Goal: Task Accomplishment & Management: Use online tool/utility

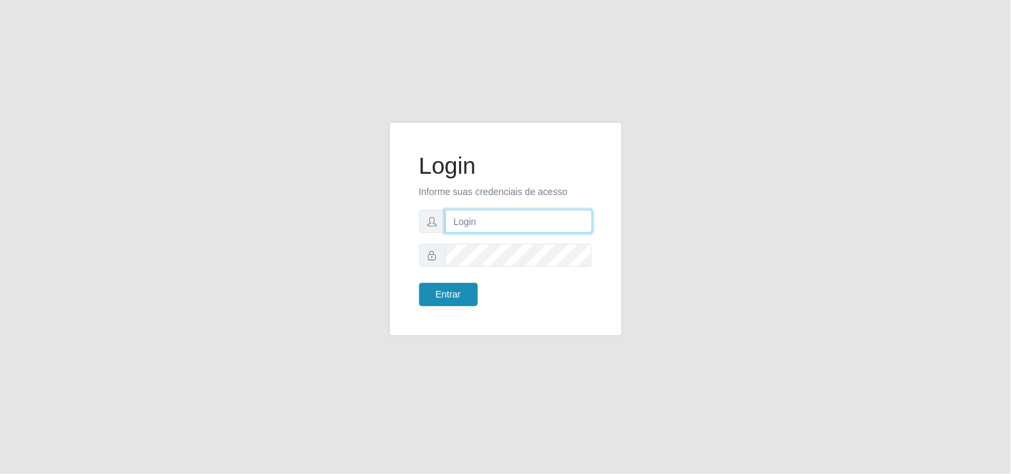
type input "[EMAIL_ADDRESS][DOMAIN_NAME]"
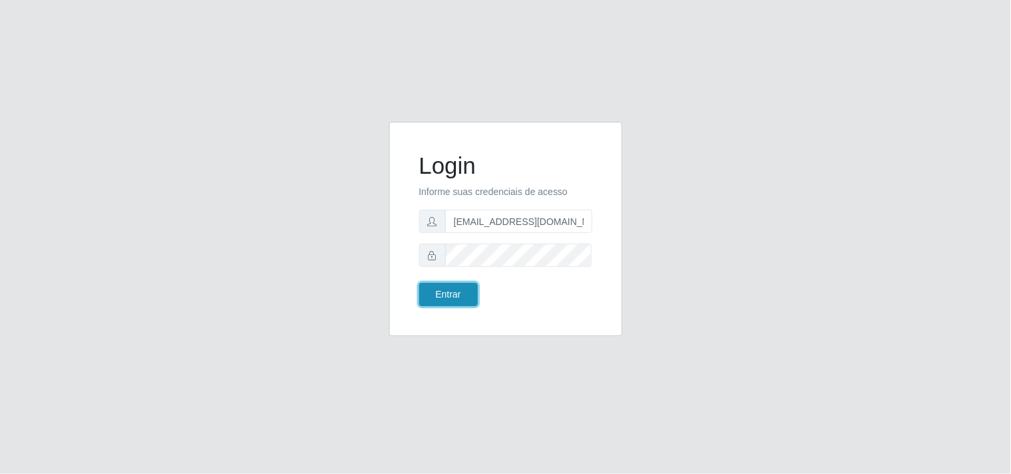
click at [460, 293] on button "Entrar" at bounding box center [448, 294] width 59 height 23
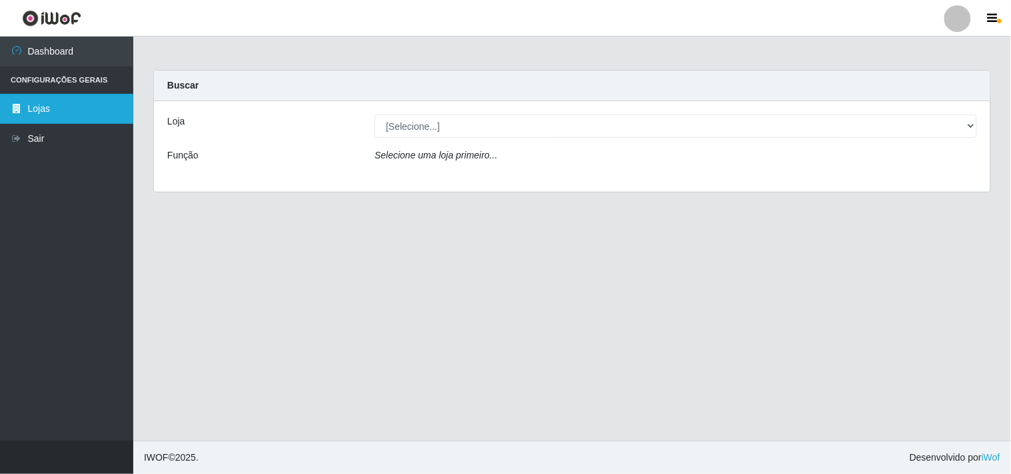
click at [43, 107] on link "Lojas" at bounding box center [66, 109] width 133 height 30
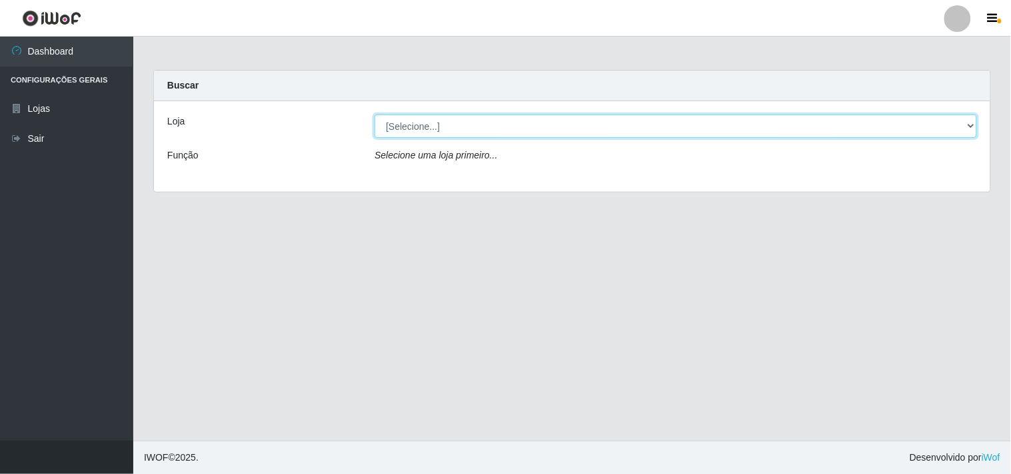
click at [966, 128] on select "[Selecione...] Hiper Queiroz - [GEOGRAPHIC_DATA]" at bounding box center [675, 126] width 602 height 23
select select "514"
click at [374, 115] on select "[Selecione...] Hiper Queiroz - [GEOGRAPHIC_DATA]" at bounding box center [675, 126] width 602 height 23
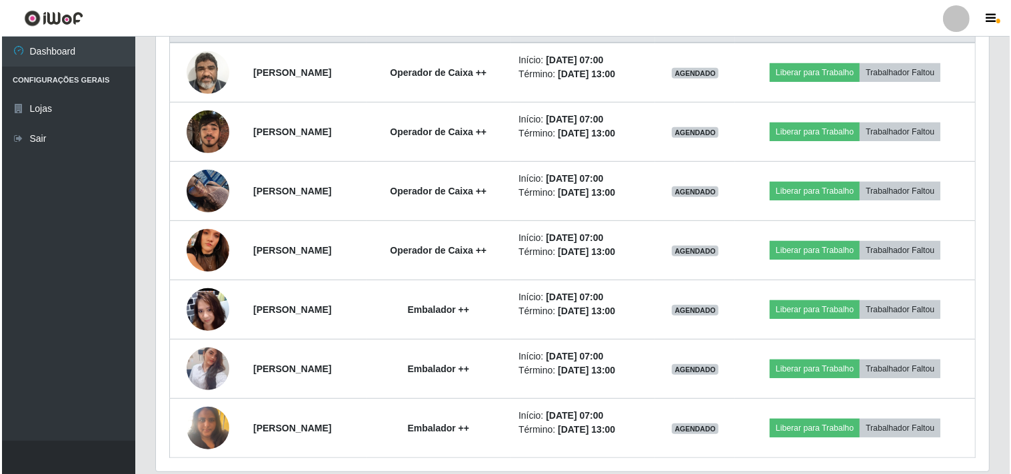
scroll to position [515, 0]
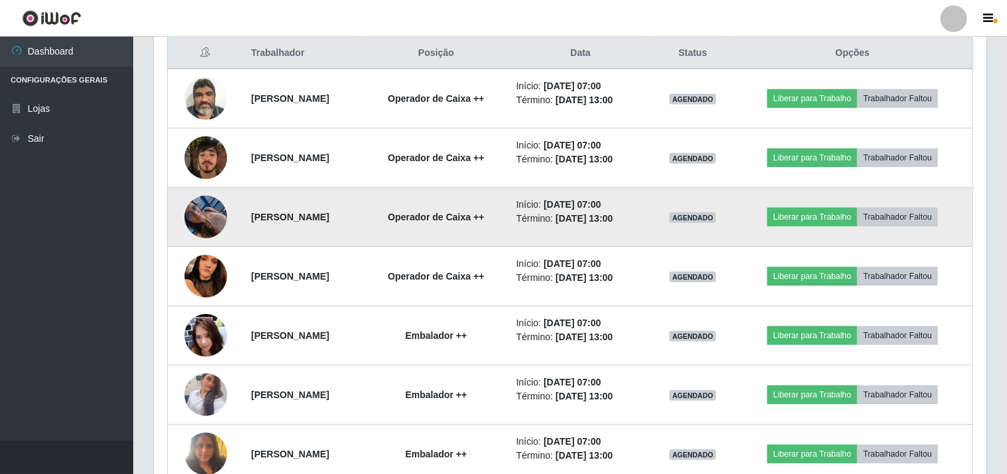
click at [201, 221] on img at bounding box center [206, 217] width 43 height 57
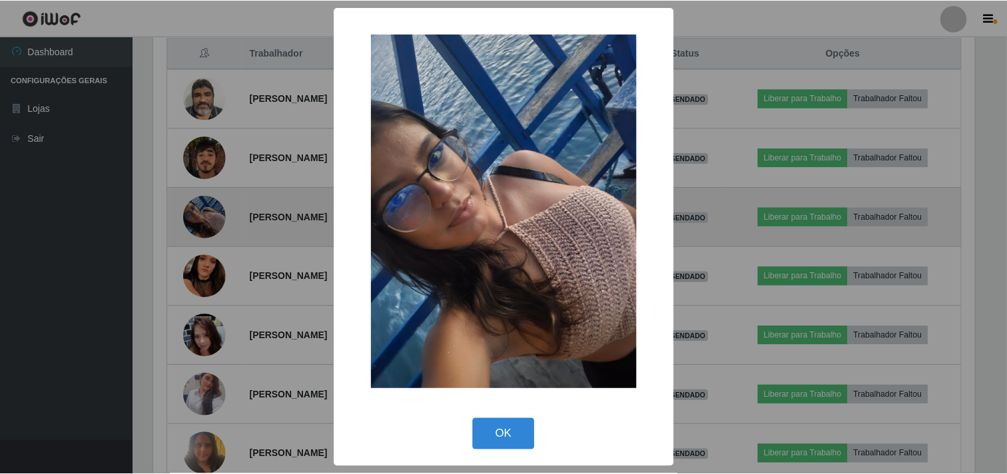
scroll to position [276, 824]
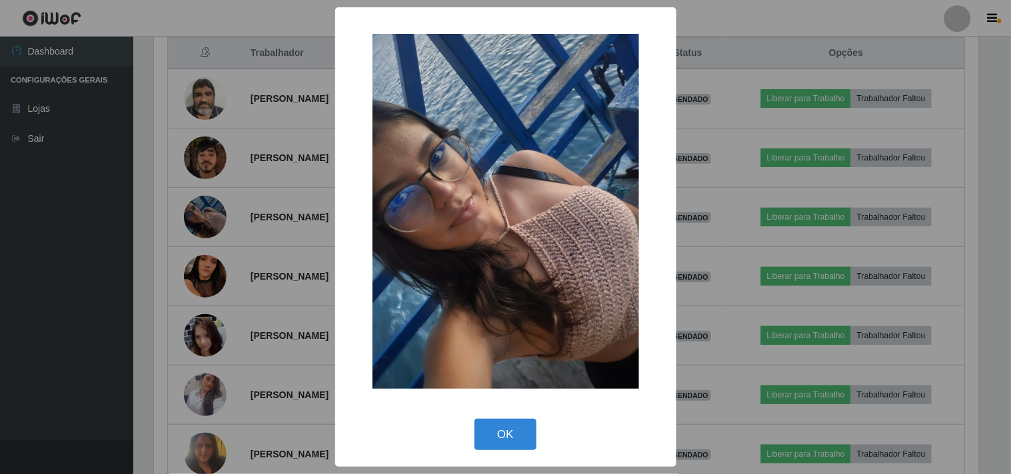
click at [75, 227] on div "× OK Cancel" at bounding box center [505, 237] width 1011 height 474
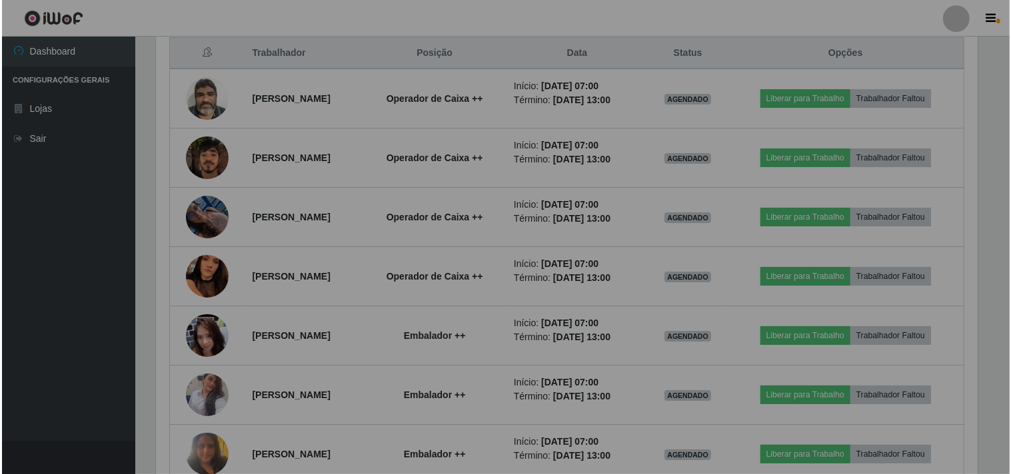
scroll to position [276, 833]
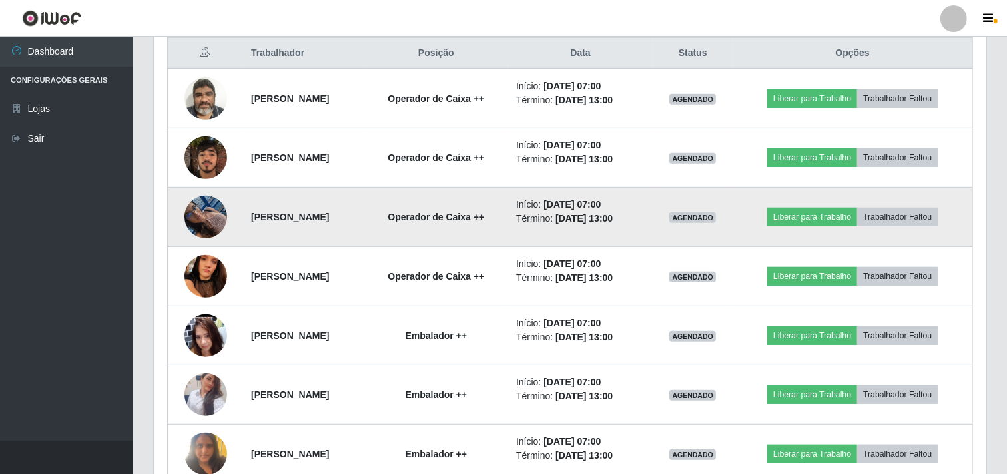
click at [207, 215] on img at bounding box center [206, 217] width 43 height 57
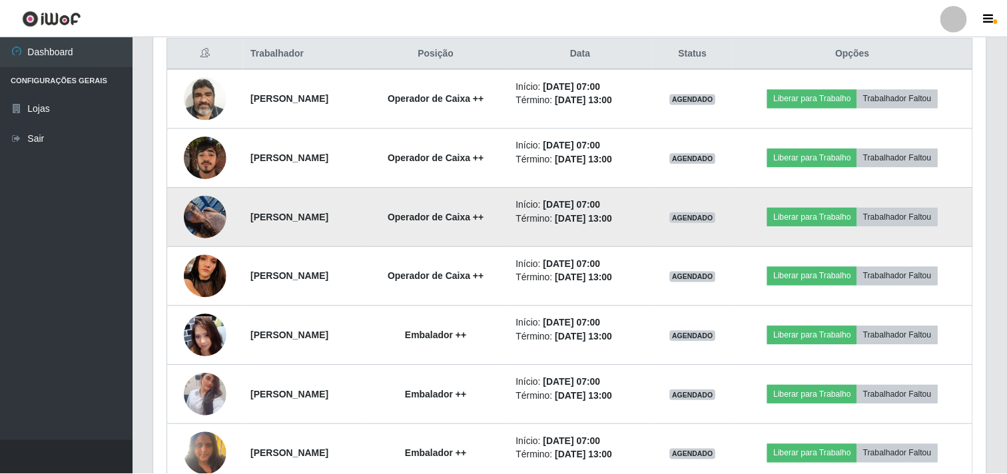
scroll to position [276, 824]
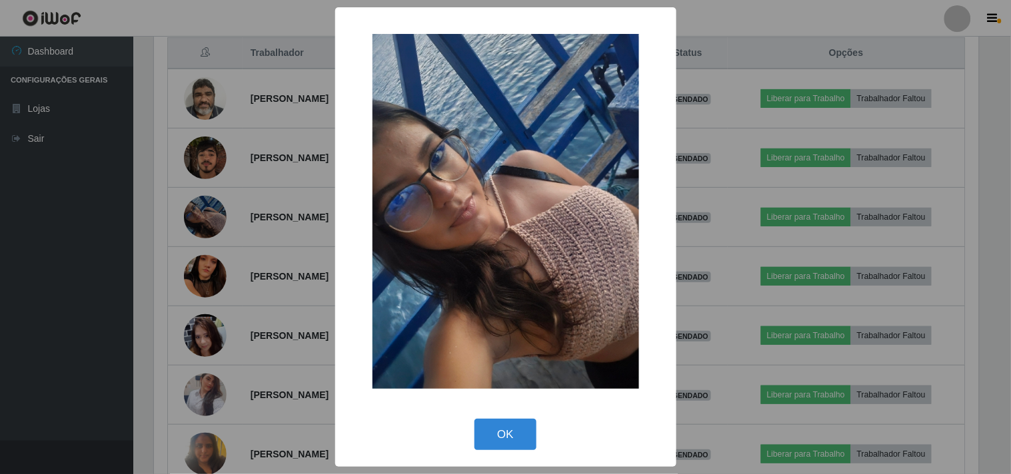
click at [87, 221] on div "× OK Cancel" at bounding box center [505, 237] width 1011 height 474
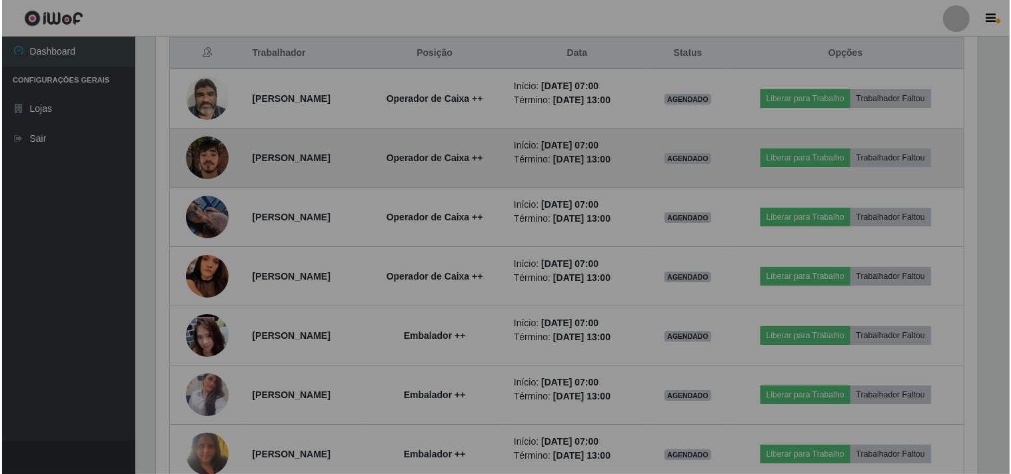
scroll to position [276, 833]
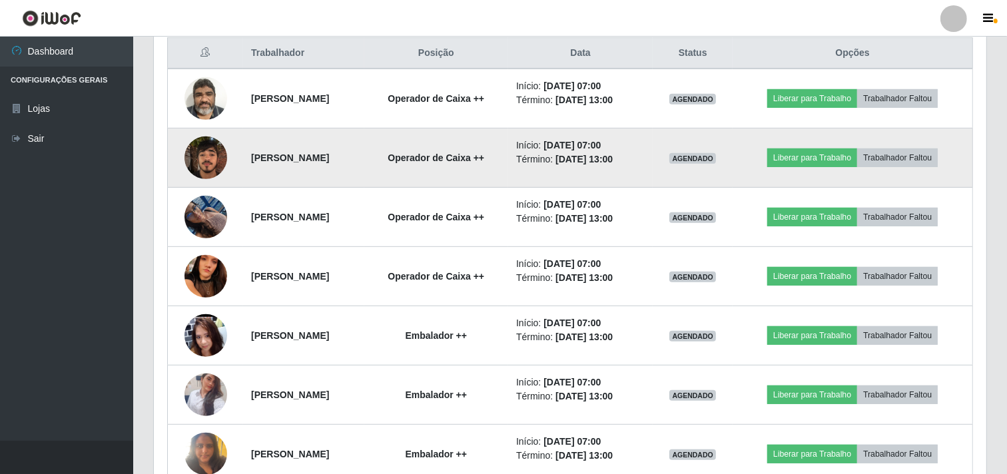
click at [201, 157] on img at bounding box center [206, 157] width 43 height 57
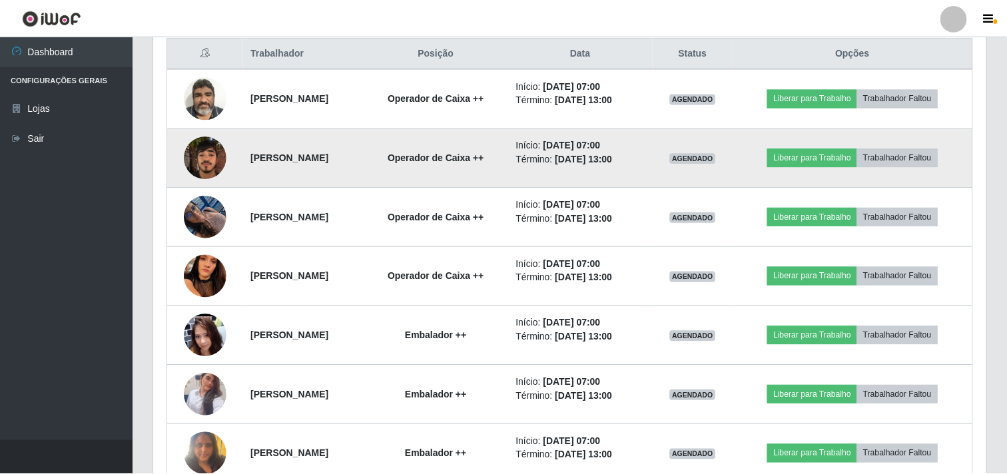
scroll to position [276, 824]
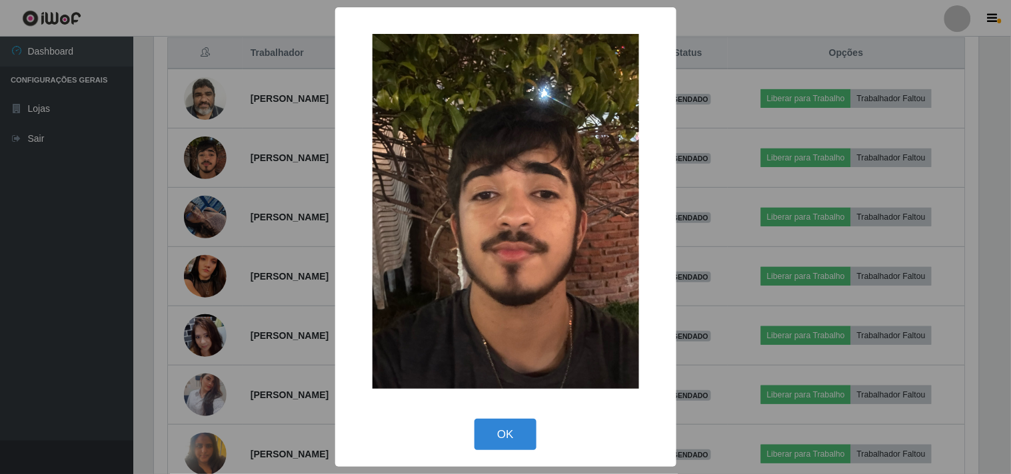
click at [87, 223] on div "× OK Cancel" at bounding box center [505, 237] width 1011 height 474
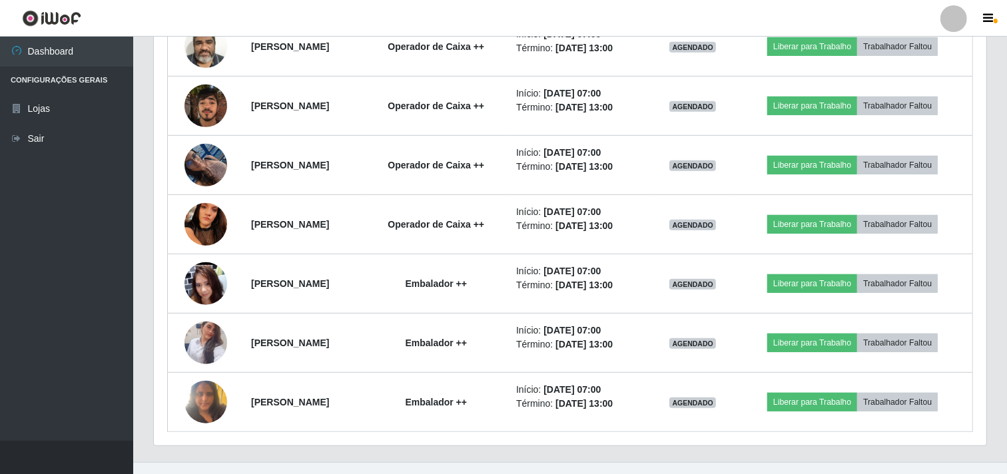
scroll to position [589, 0]
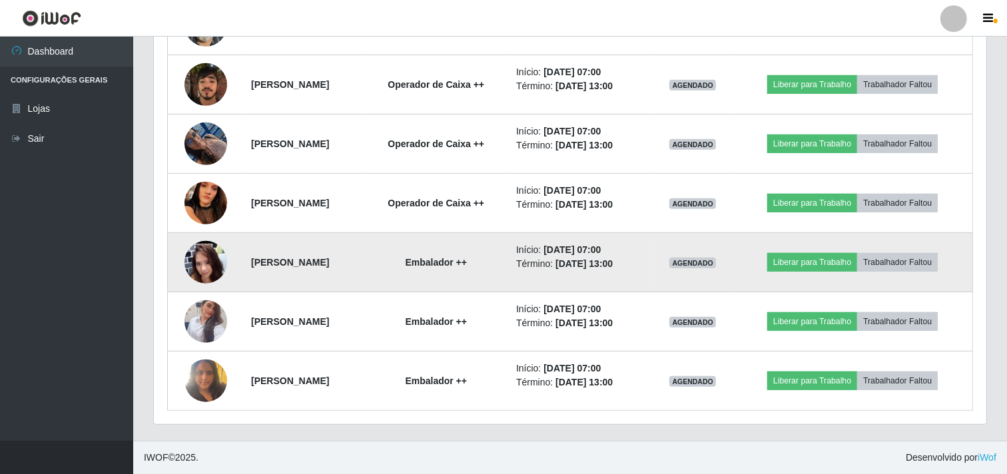
click at [190, 254] on img at bounding box center [206, 262] width 43 height 95
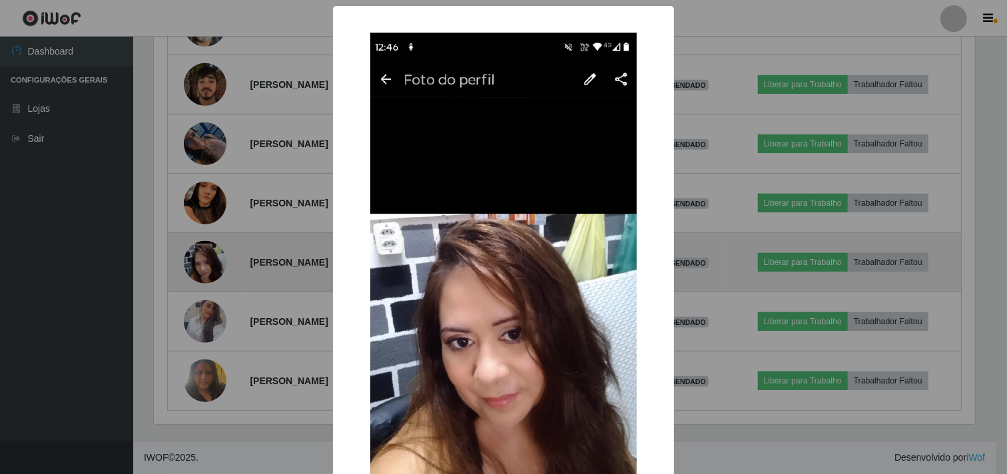
scroll to position [276, 824]
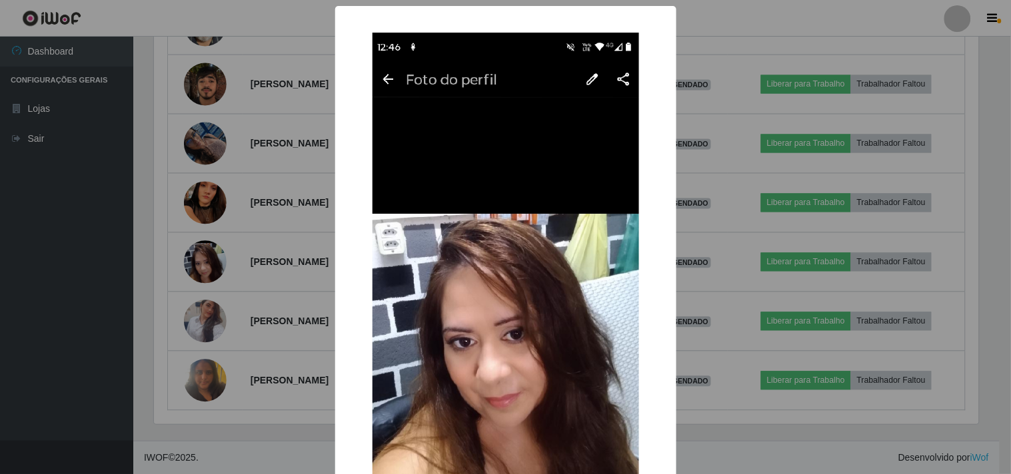
click at [117, 314] on div "× OK Cancel" at bounding box center [505, 237] width 1011 height 474
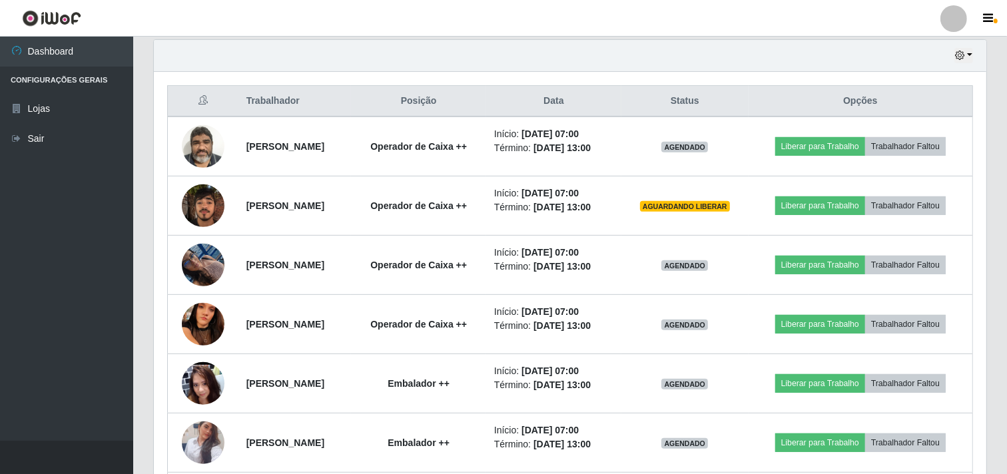
scroll to position [441, 0]
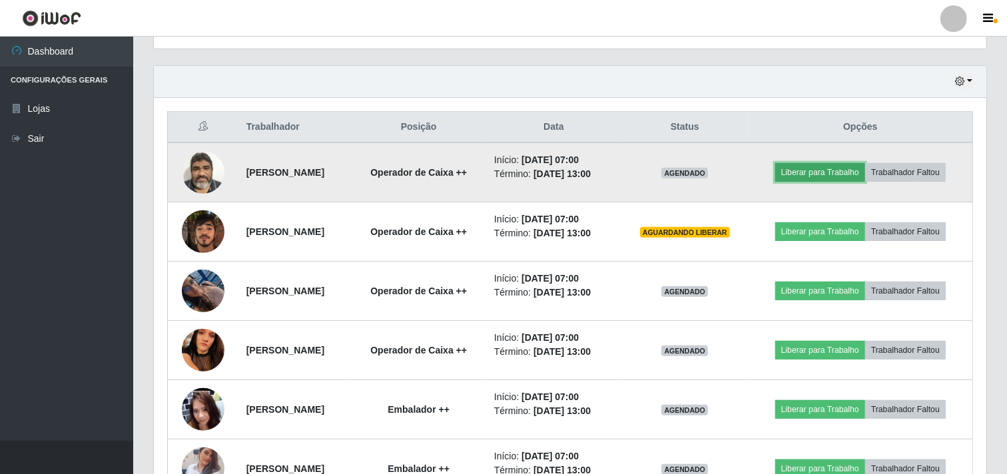
click at [811, 177] on button "Liberar para Trabalho" at bounding box center [820, 172] width 90 height 19
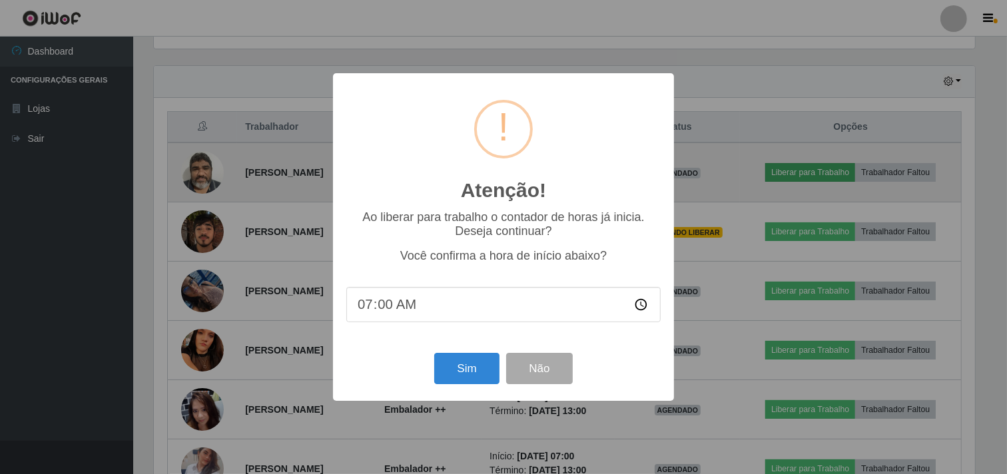
scroll to position [276, 824]
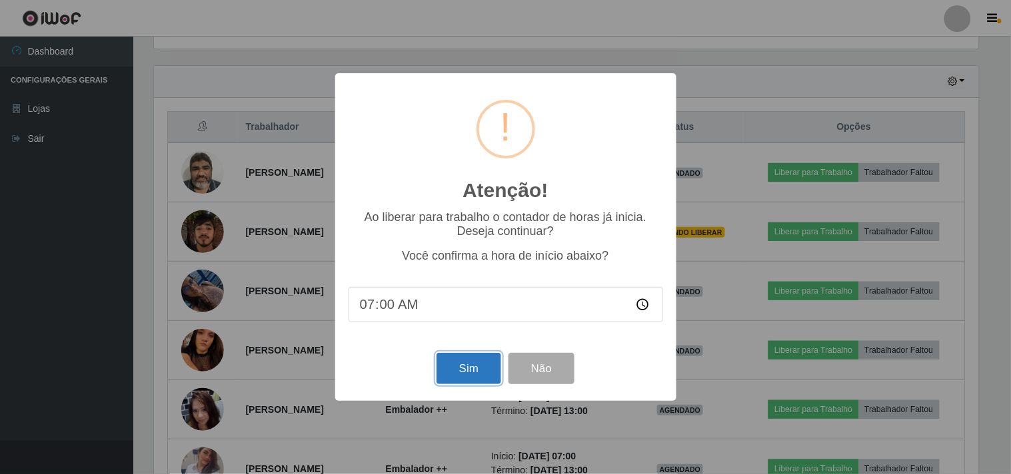
click at [481, 371] on button "Sim" at bounding box center [468, 368] width 65 height 31
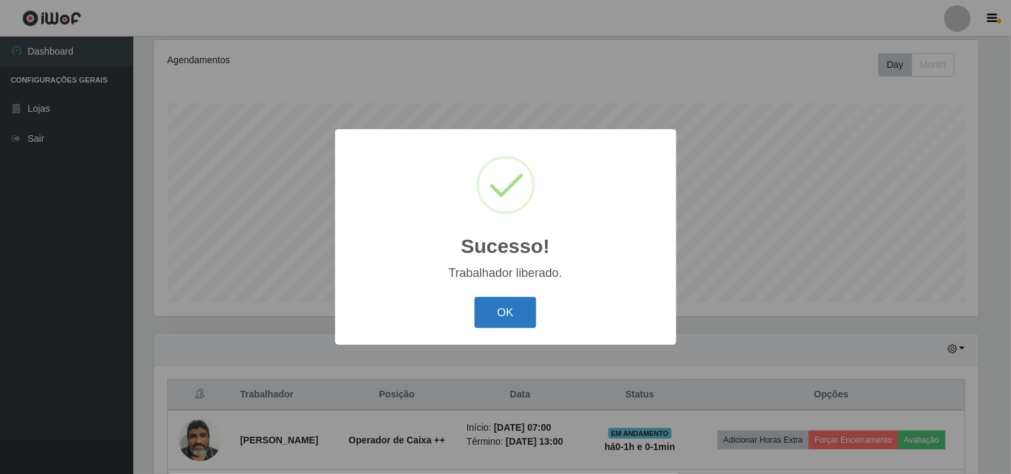
click at [520, 308] on button "OK" at bounding box center [505, 312] width 62 height 31
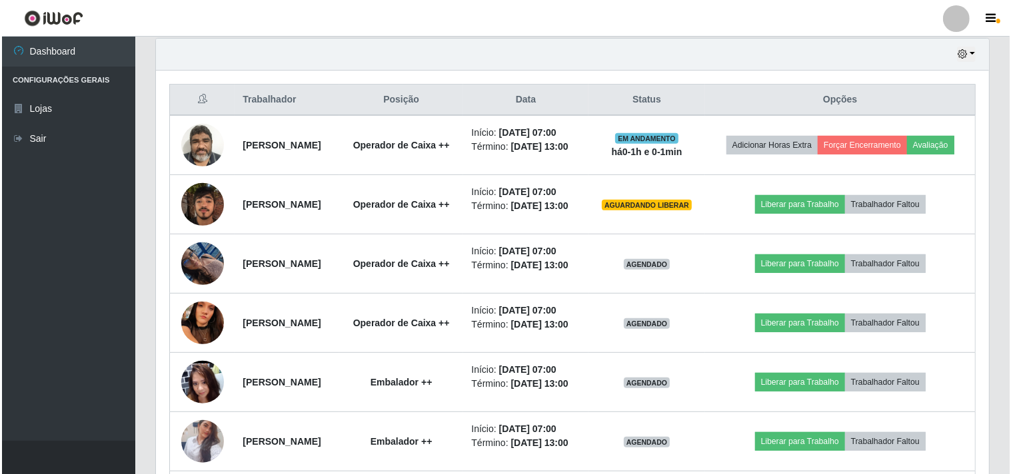
scroll to position [469, 0]
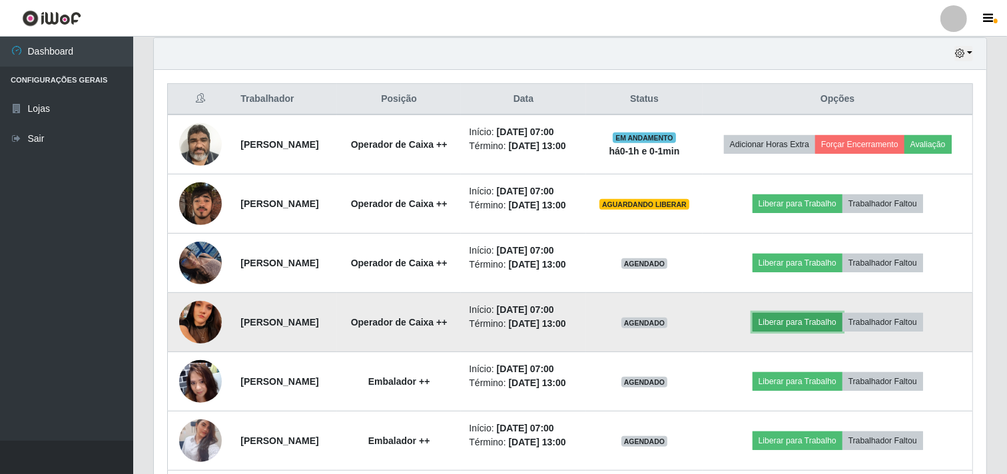
click at [813, 332] on button "Liberar para Trabalho" at bounding box center [798, 322] width 90 height 19
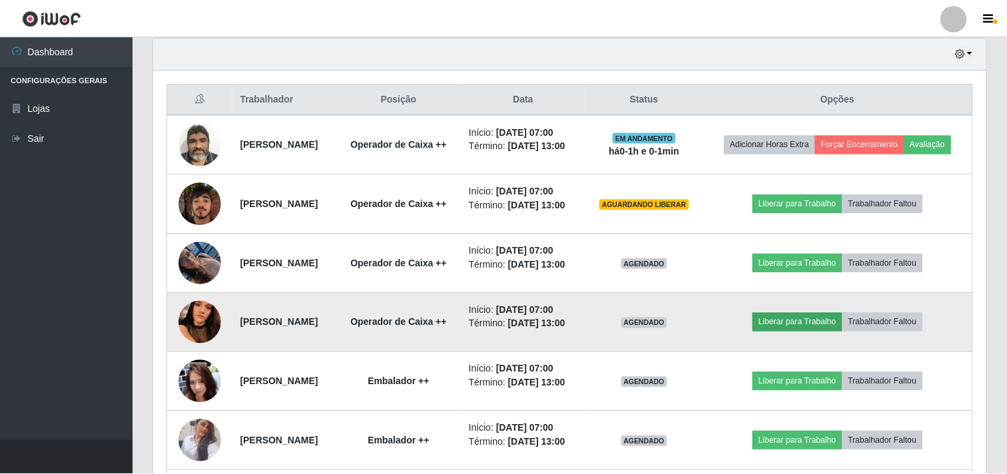
scroll to position [276, 824]
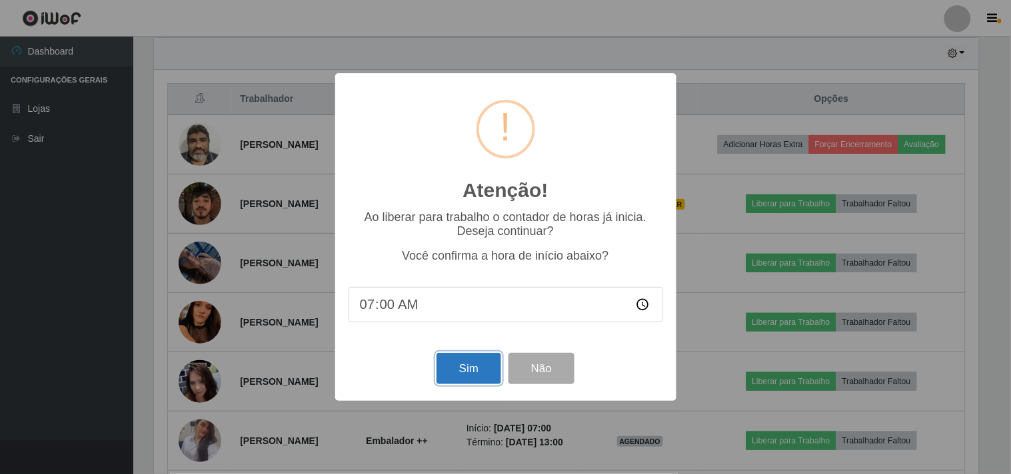
click at [475, 363] on button "Sim" at bounding box center [468, 368] width 65 height 31
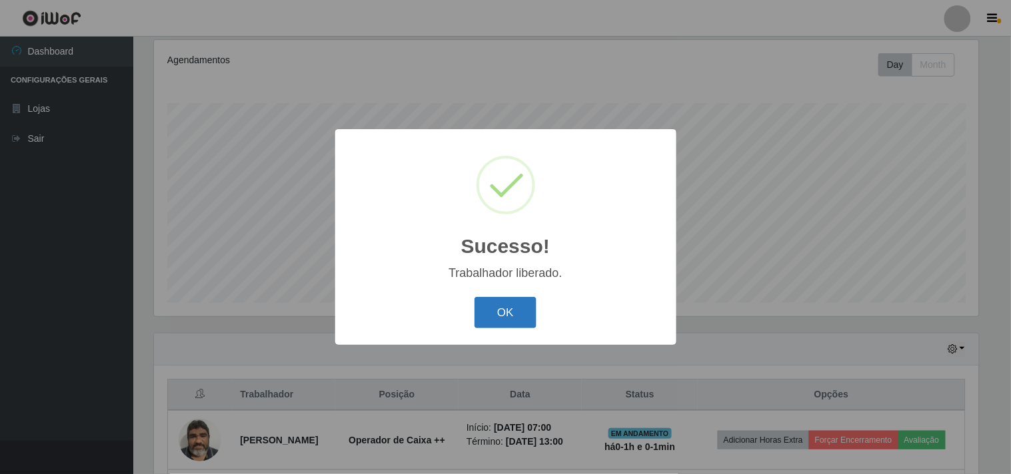
click at [500, 310] on button "OK" at bounding box center [505, 312] width 62 height 31
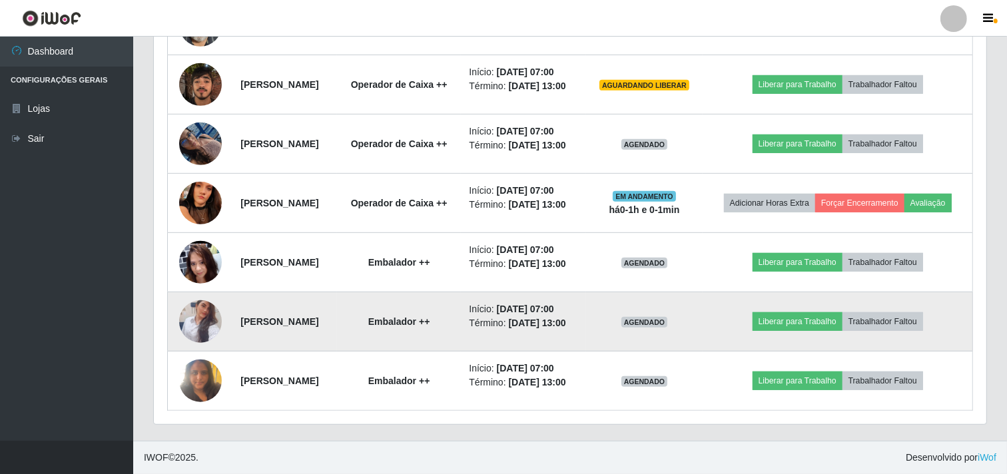
scroll to position [617, 0]
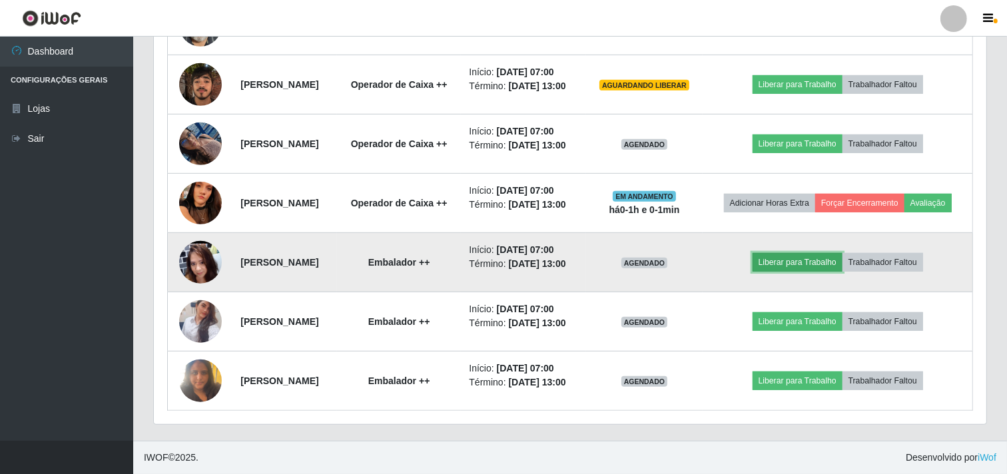
click at [810, 272] on button "Liberar para Trabalho" at bounding box center [798, 262] width 90 height 19
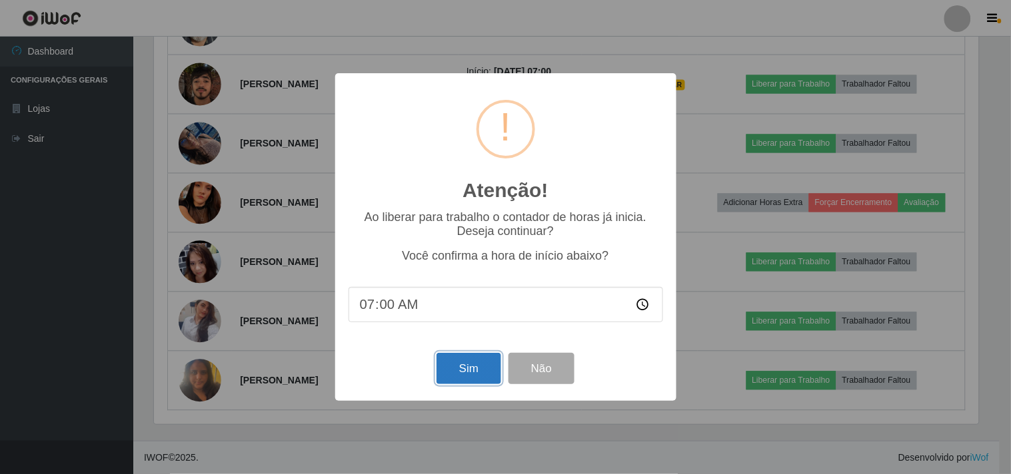
click at [465, 368] on button "Sim" at bounding box center [468, 368] width 65 height 31
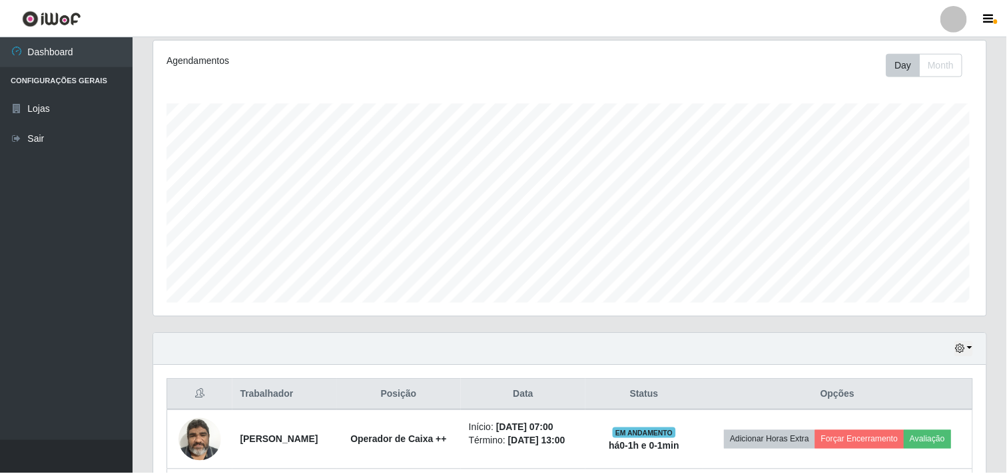
scroll to position [0, 0]
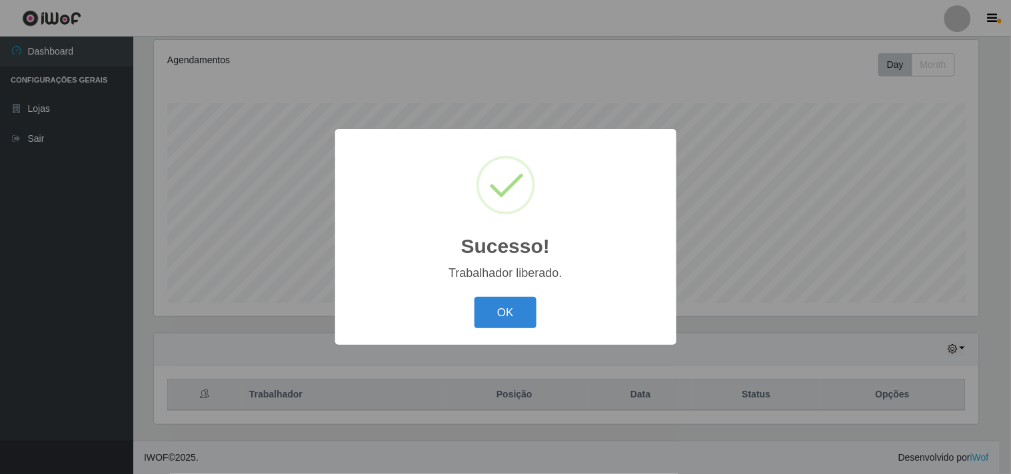
click at [503, 318] on button "OK" at bounding box center [505, 312] width 62 height 31
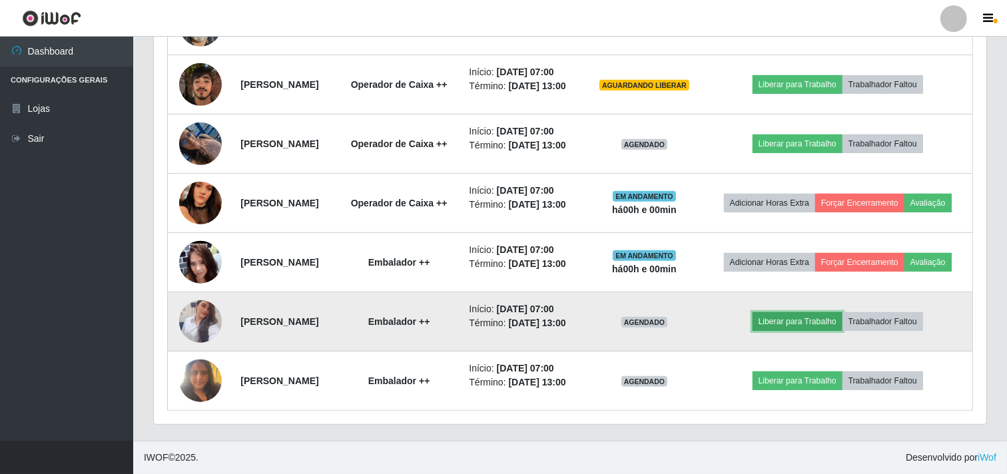
click at [796, 312] on button "Liberar para Trabalho" at bounding box center [798, 321] width 90 height 19
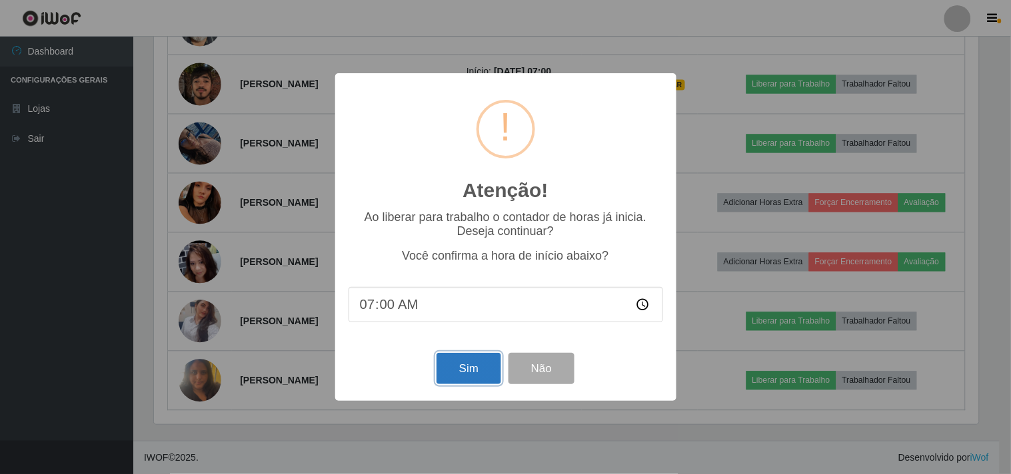
click at [471, 370] on button "Sim" at bounding box center [468, 368] width 65 height 31
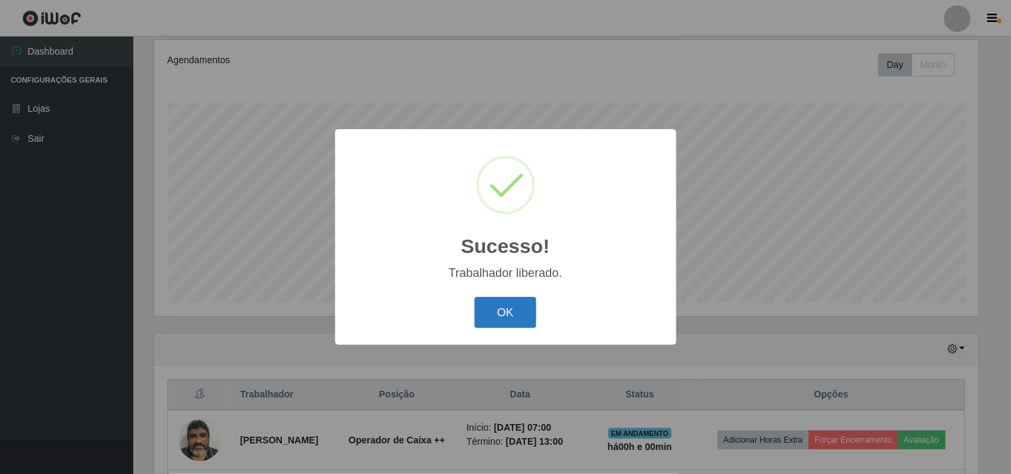
click at [503, 306] on button "OK" at bounding box center [505, 312] width 62 height 31
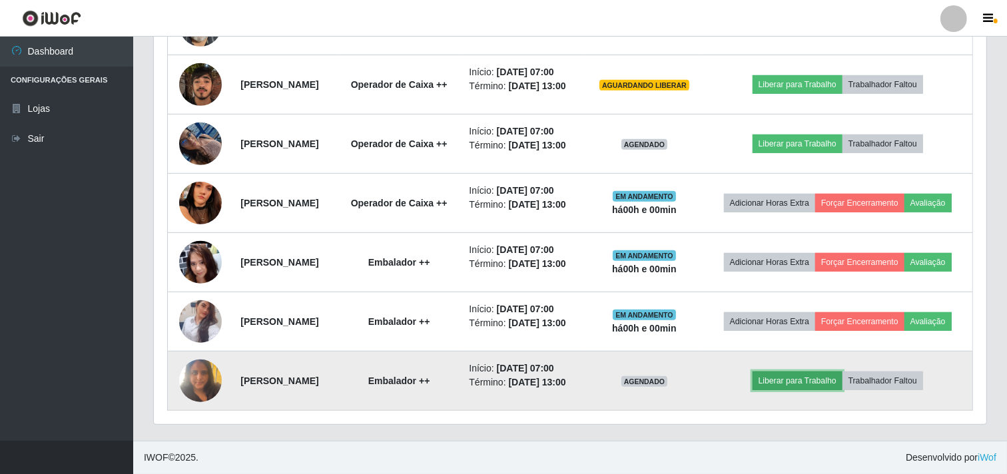
click at [796, 377] on button "Liberar para Trabalho" at bounding box center [798, 381] width 90 height 19
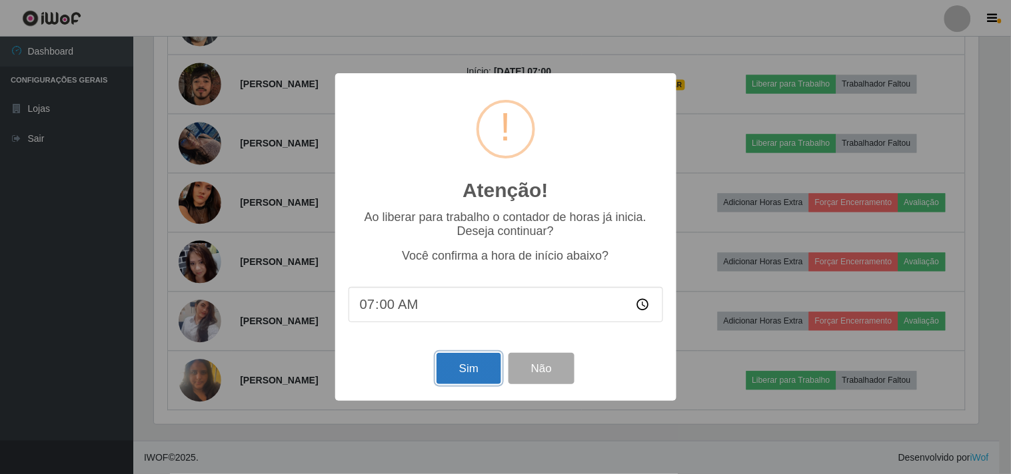
click at [466, 367] on button "Sim" at bounding box center [468, 368] width 65 height 31
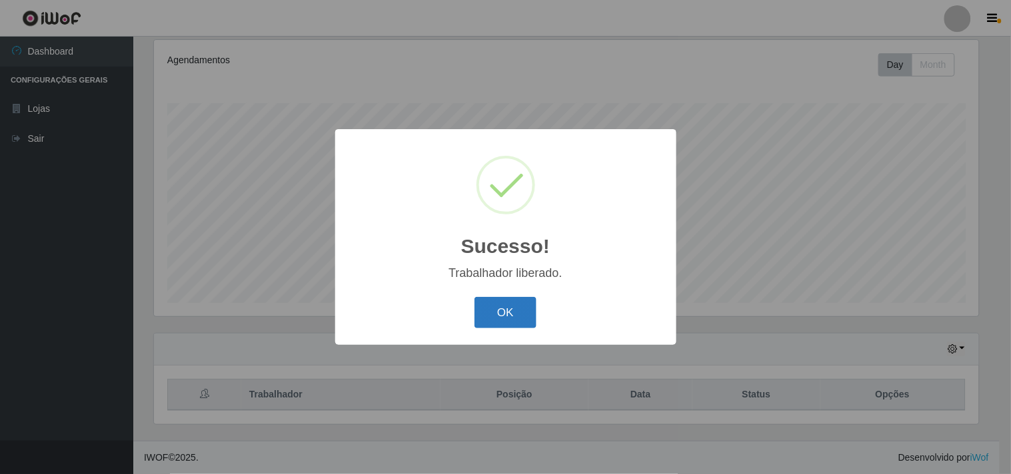
click at [489, 322] on button "OK" at bounding box center [505, 312] width 62 height 31
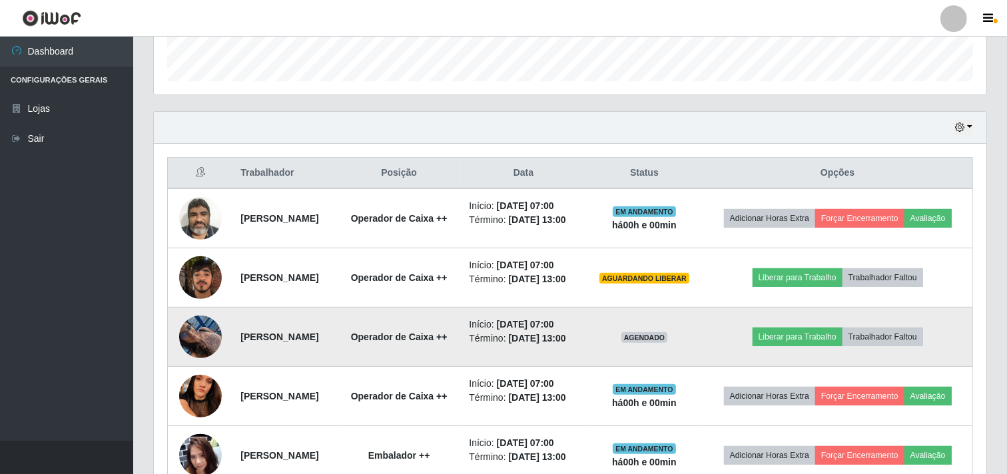
click at [193, 362] on img at bounding box center [200, 336] width 43 height 57
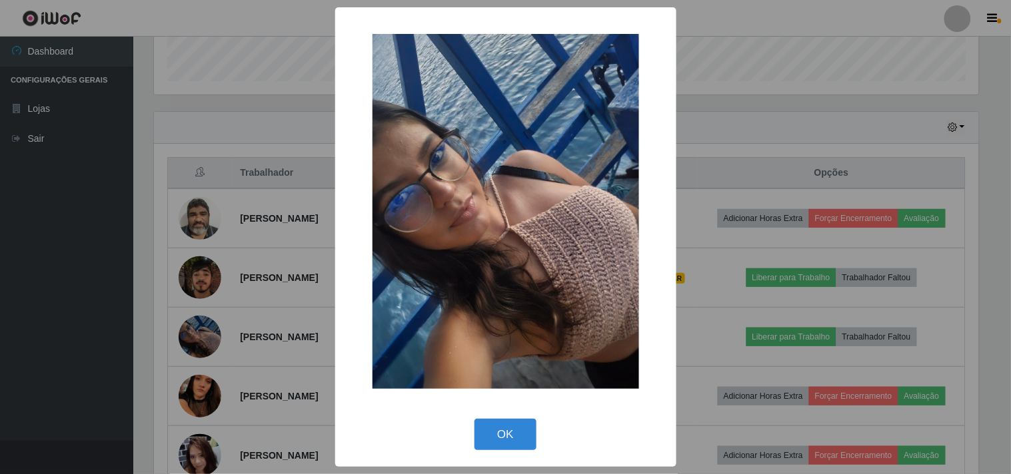
click at [45, 191] on div "× OK Cancel" at bounding box center [505, 237] width 1011 height 474
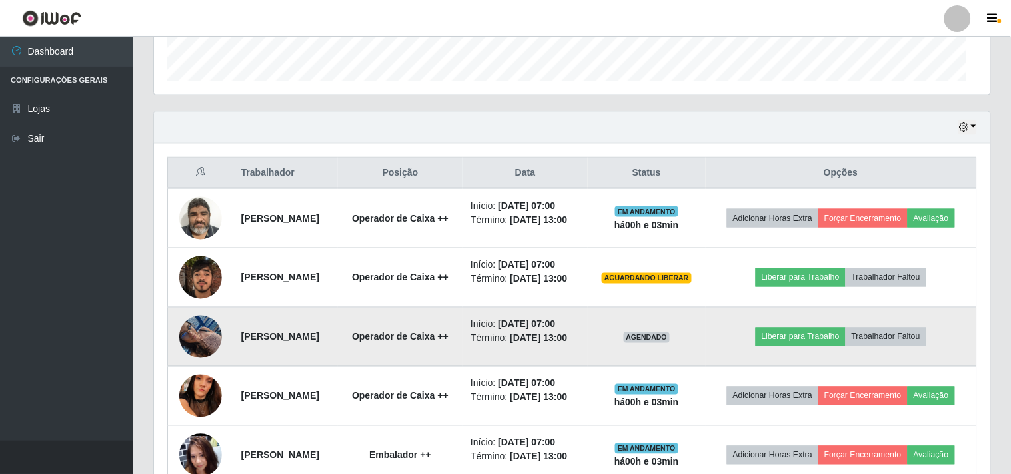
scroll to position [276, 833]
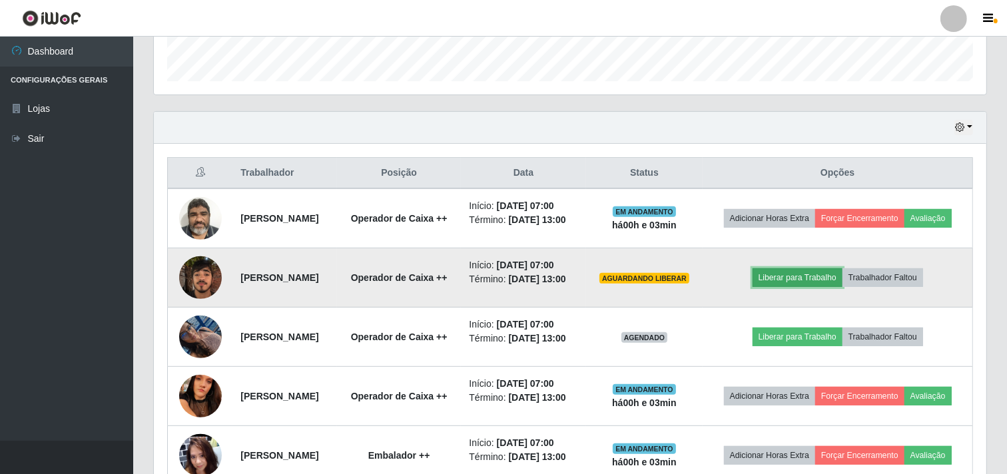
click at [833, 287] on button "Liberar para Trabalho" at bounding box center [798, 277] width 90 height 19
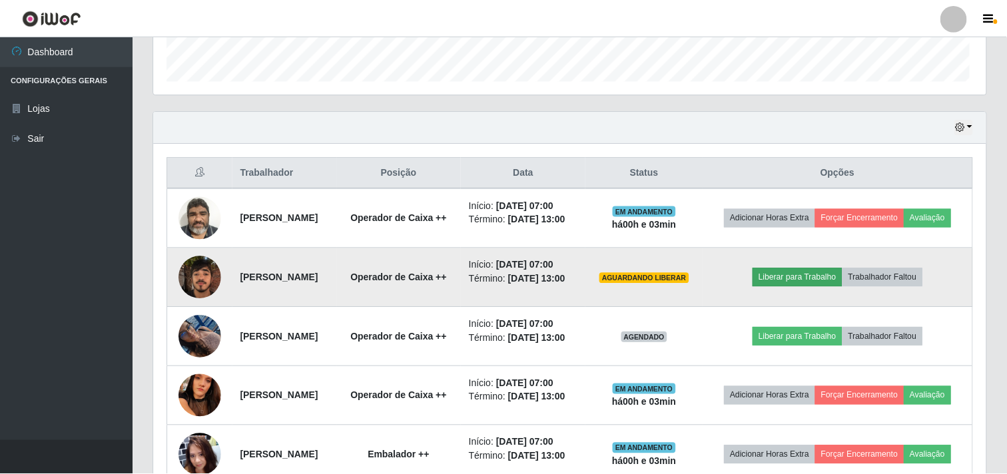
scroll to position [276, 824]
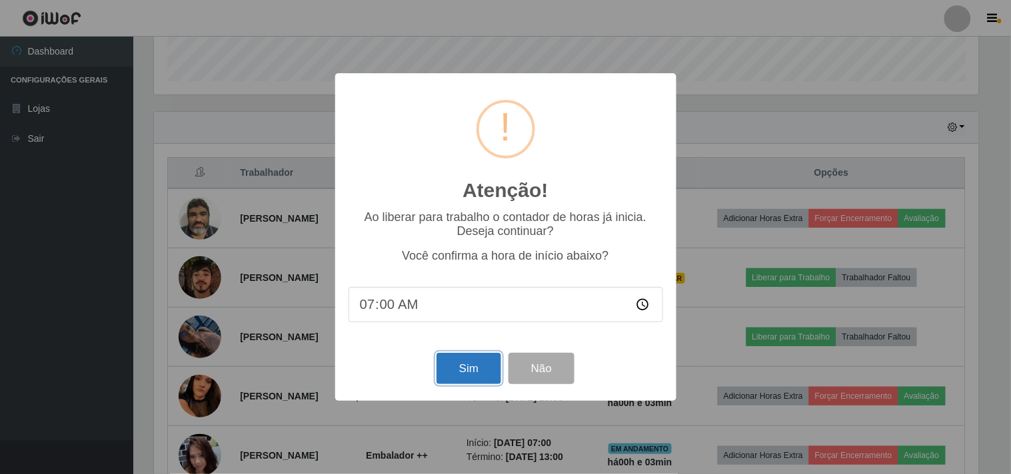
click at [458, 373] on button "Sim" at bounding box center [468, 368] width 65 height 31
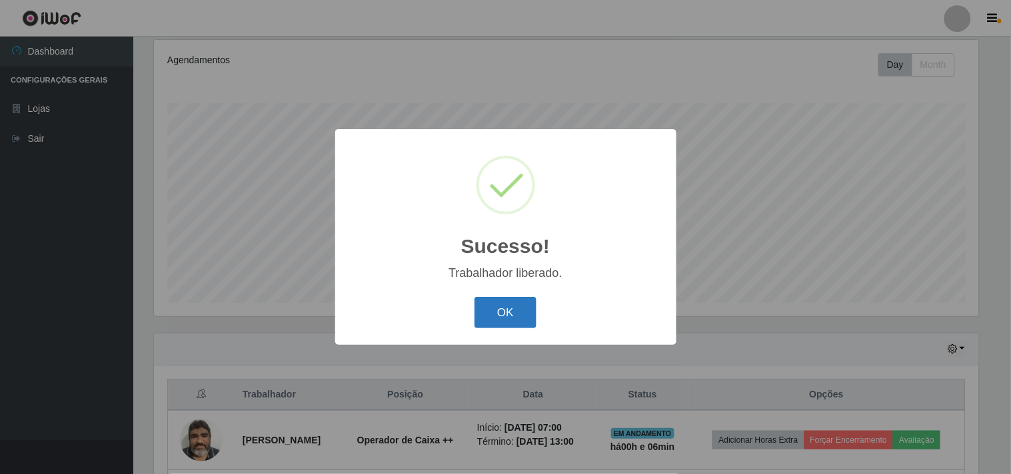
click at [493, 310] on button "OK" at bounding box center [505, 312] width 62 height 31
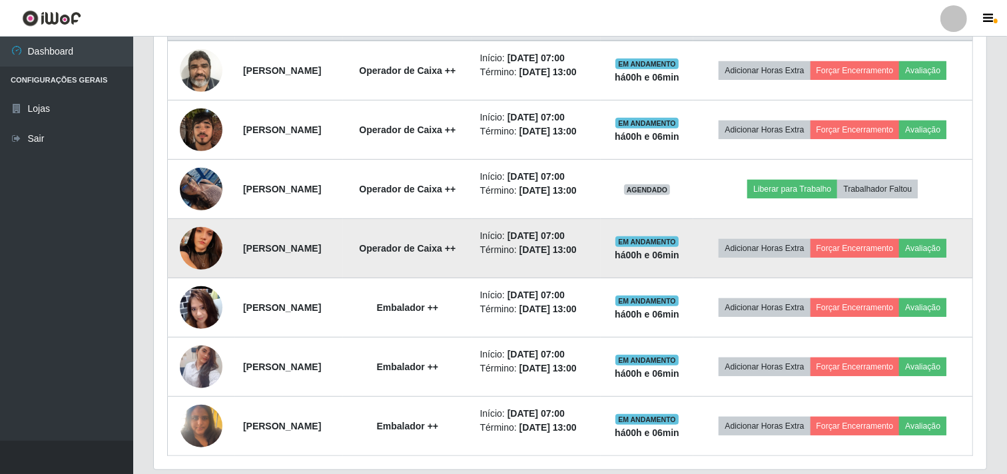
scroll to position [589, 0]
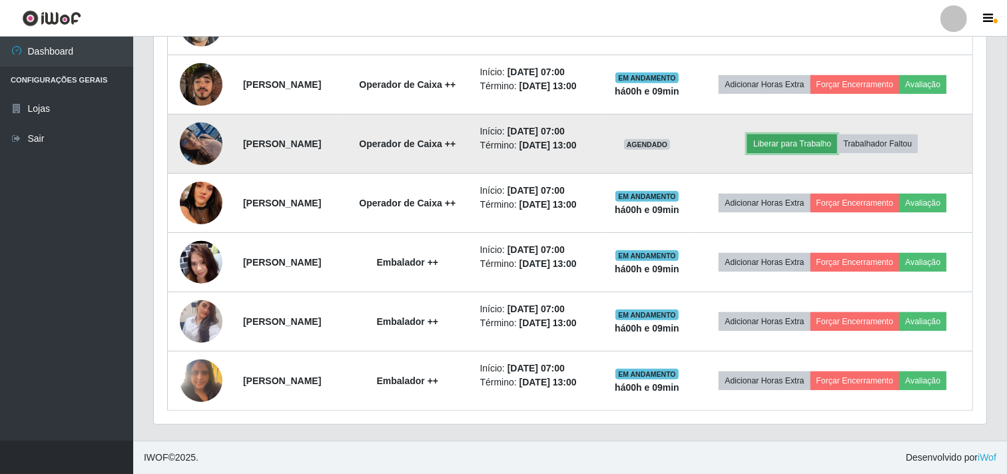
click at [795, 139] on button "Liberar para Trabalho" at bounding box center [793, 144] width 90 height 19
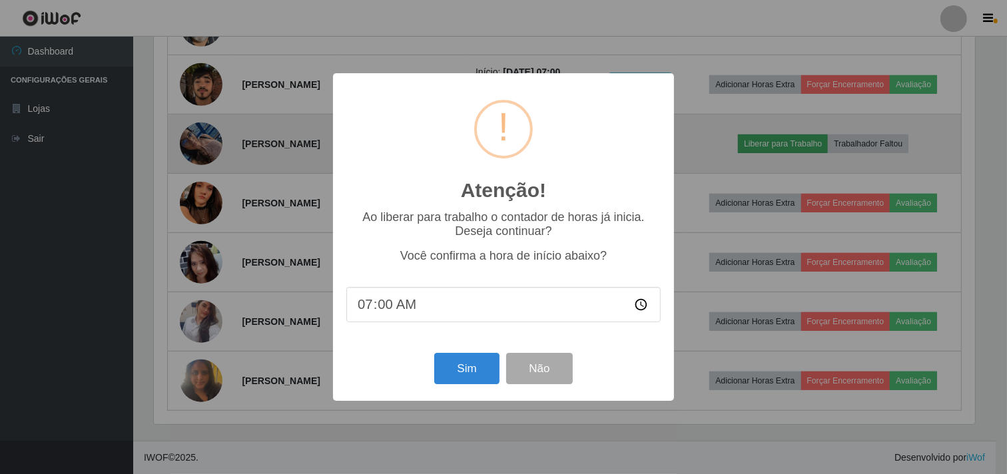
scroll to position [276, 824]
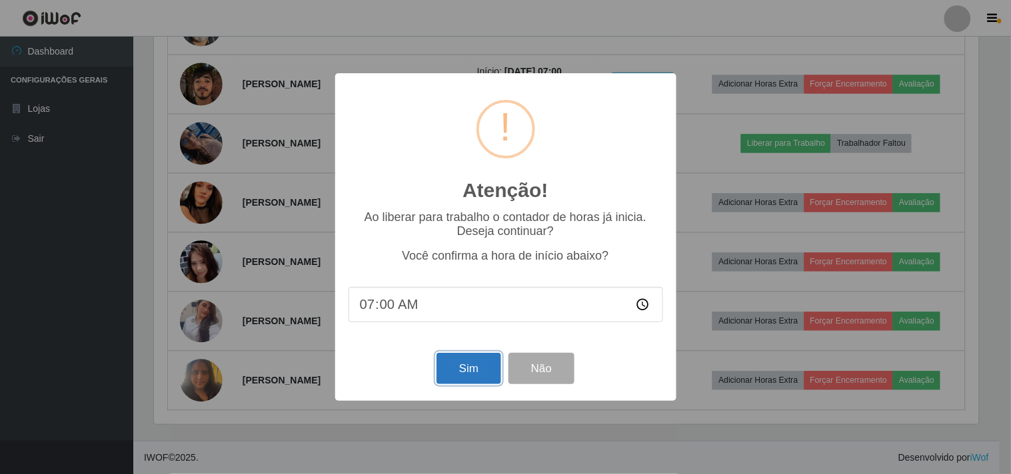
click at [482, 370] on button "Sim" at bounding box center [468, 368] width 65 height 31
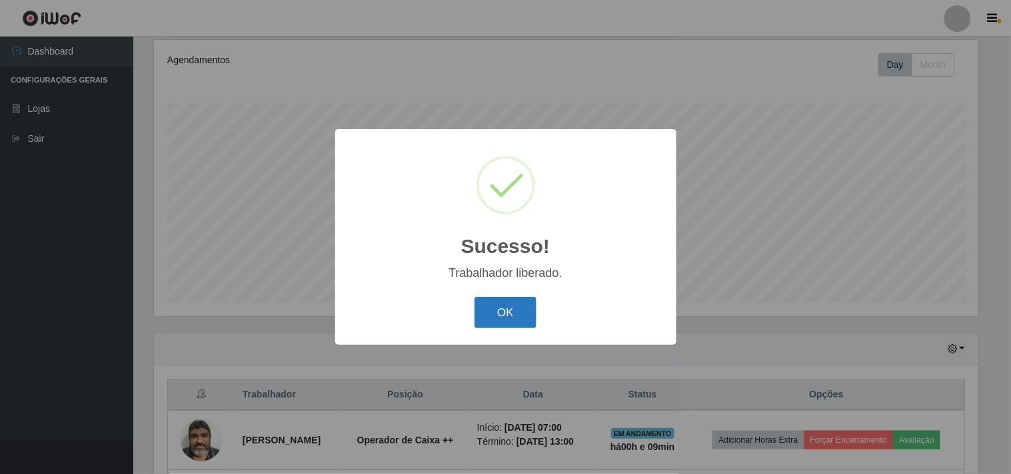
click at [496, 307] on button "OK" at bounding box center [505, 312] width 62 height 31
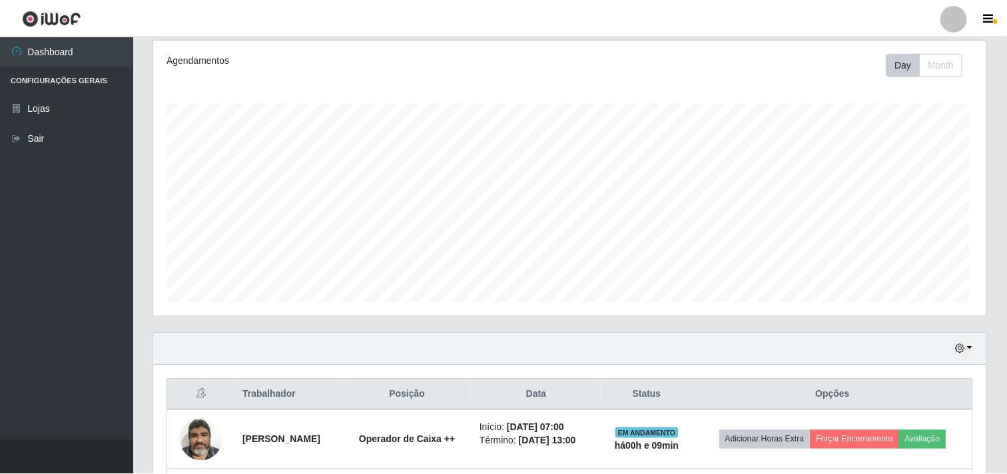
scroll to position [276, 833]
